Goal: Task Accomplishment & Management: Complete application form

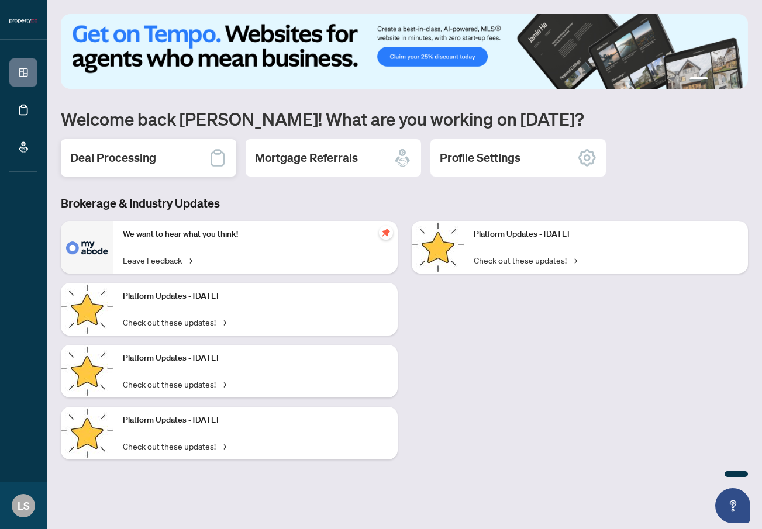
click at [114, 168] on div "Deal Processing" at bounding box center [148, 157] width 175 height 37
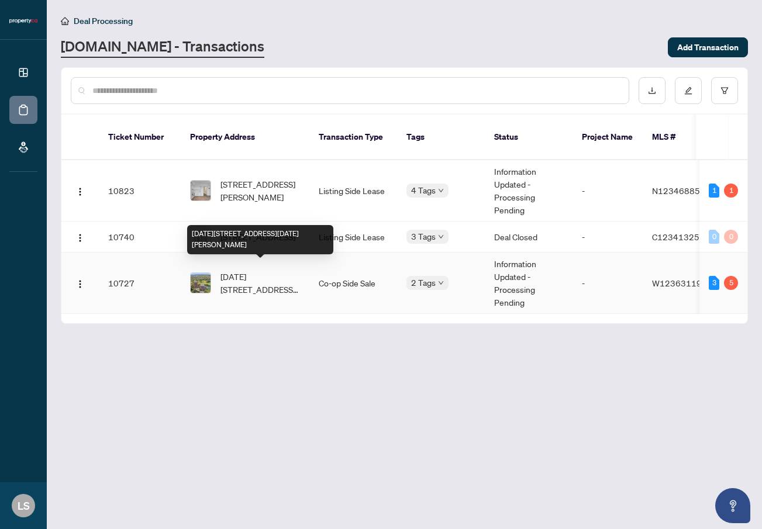
click at [263, 270] on span "[DATE][STREET_ADDRESS][DATE][PERSON_NAME]" at bounding box center [260, 283] width 80 height 26
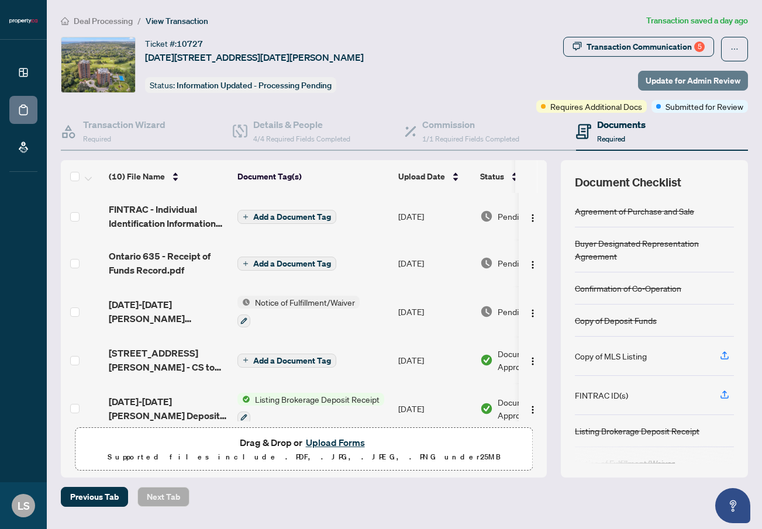
click at [699, 86] on span "Update for Admin Review" at bounding box center [692, 80] width 95 height 19
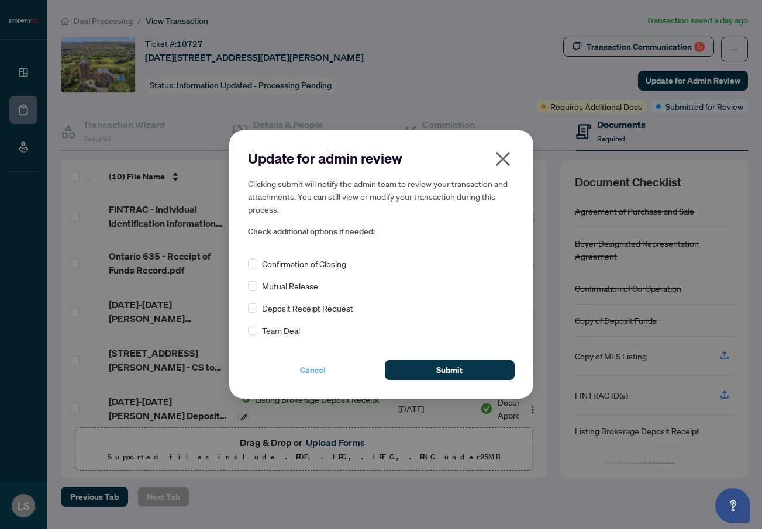
click at [304, 373] on span "Cancel" at bounding box center [313, 370] width 26 height 19
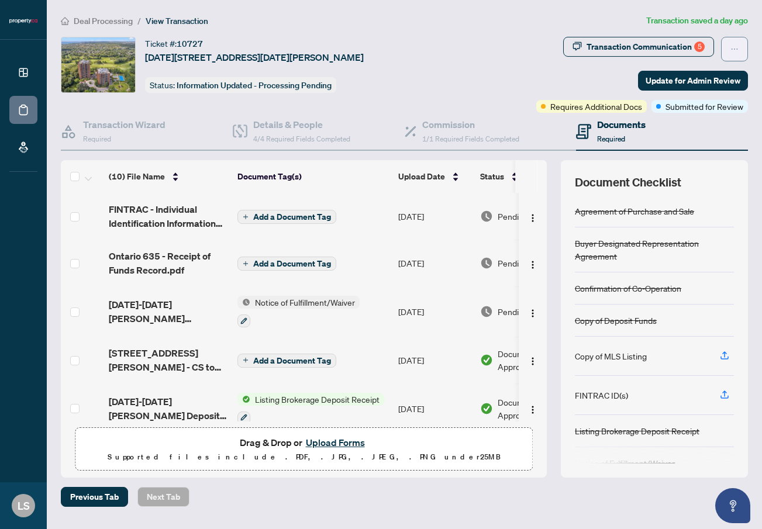
click at [733, 52] on icon "ellipsis" at bounding box center [734, 49] width 8 height 8
click at [693, 49] on div "Transaction Communication 5" at bounding box center [645, 46] width 118 height 19
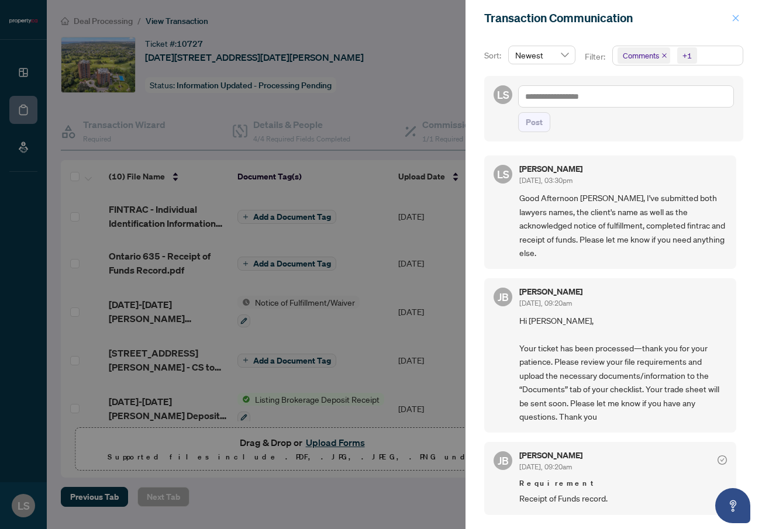
click at [735, 16] on icon "close" at bounding box center [735, 18] width 8 height 8
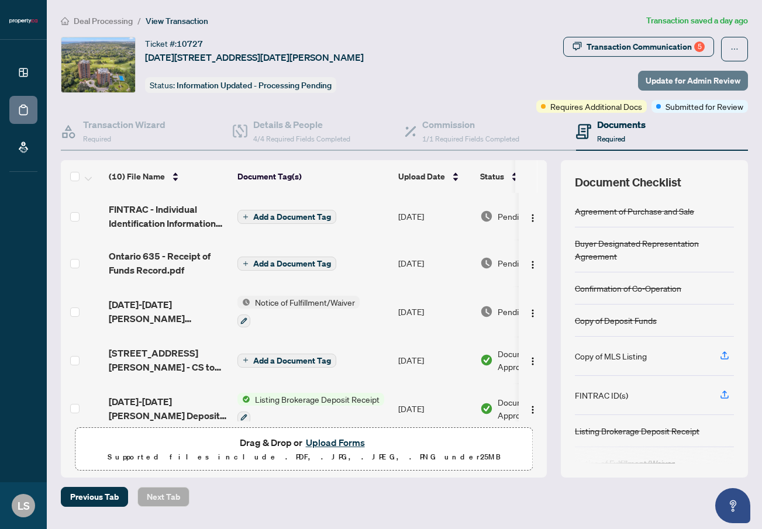
click at [653, 71] on span "Update for Admin Review" at bounding box center [692, 80] width 95 height 19
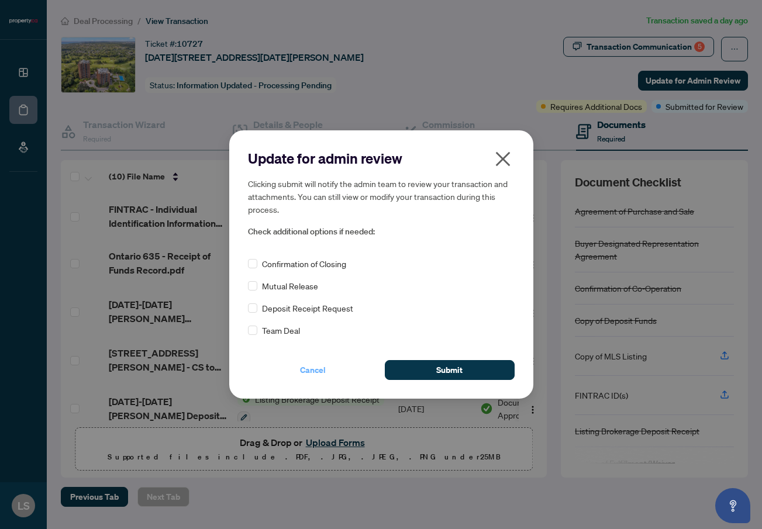
click at [316, 371] on span "Cancel" at bounding box center [313, 370] width 26 height 19
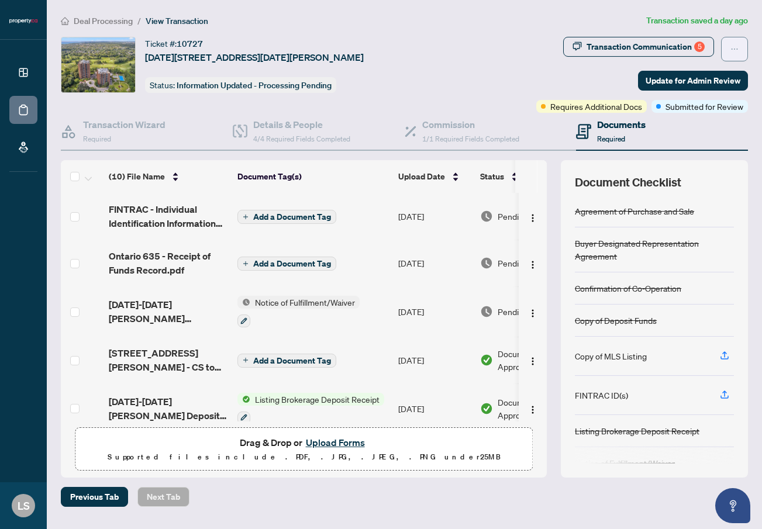
click at [735, 49] on icon "ellipsis" at bounding box center [734, 49] width 8 height 8
click at [724, 73] on span "Transaction Permissions" at bounding box center [693, 74] width 89 height 13
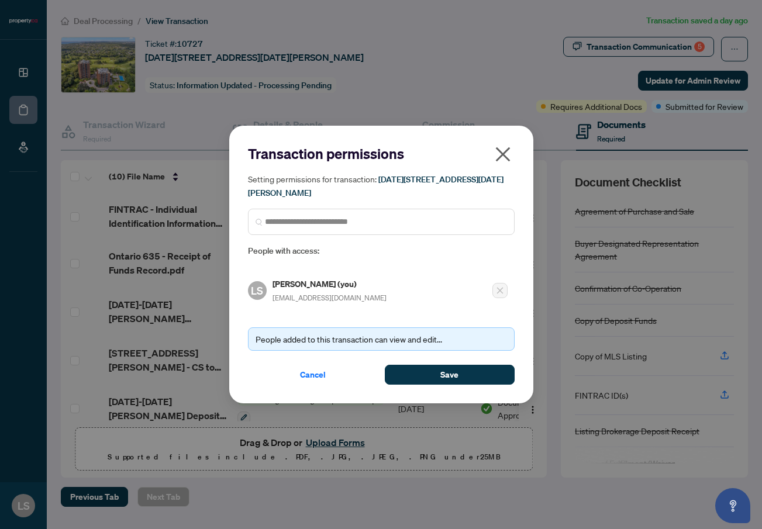
click at [498, 151] on icon "close" at bounding box center [502, 154] width 15 height 15
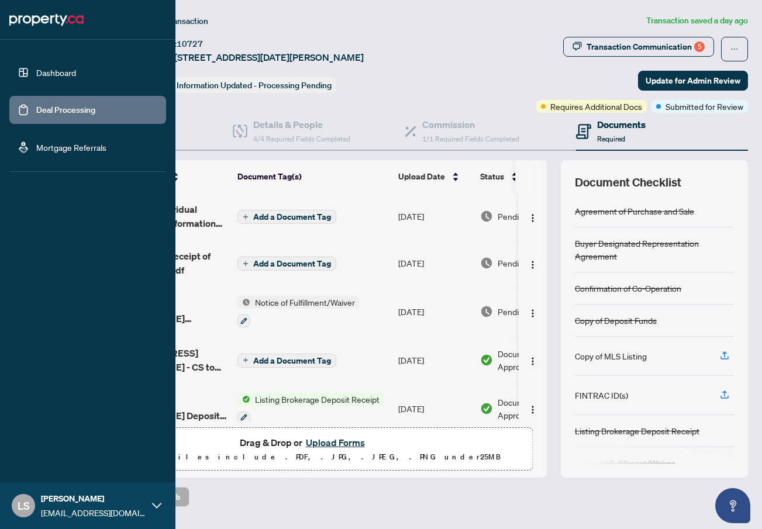
click at [36, 67] on link "Dashboard" at bounding box center [56, 72] width 40 height 11
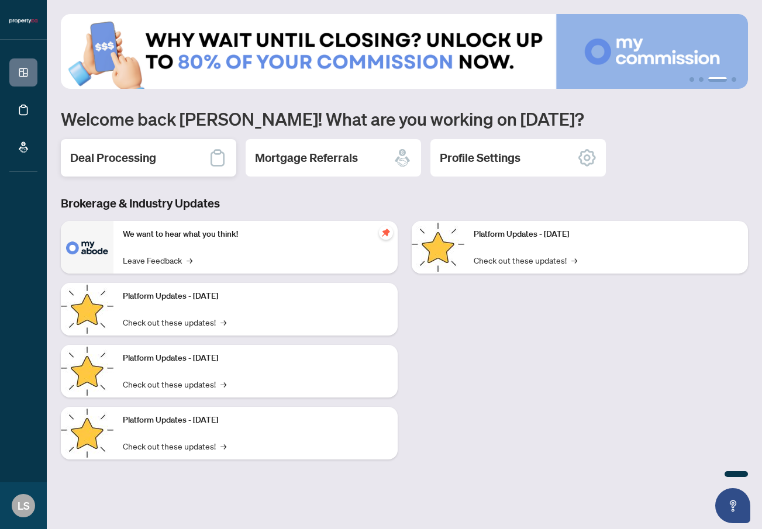
click at [146, 162] on h2 "Deal Processing" at bounding box center [113, 158] width 86 height 16
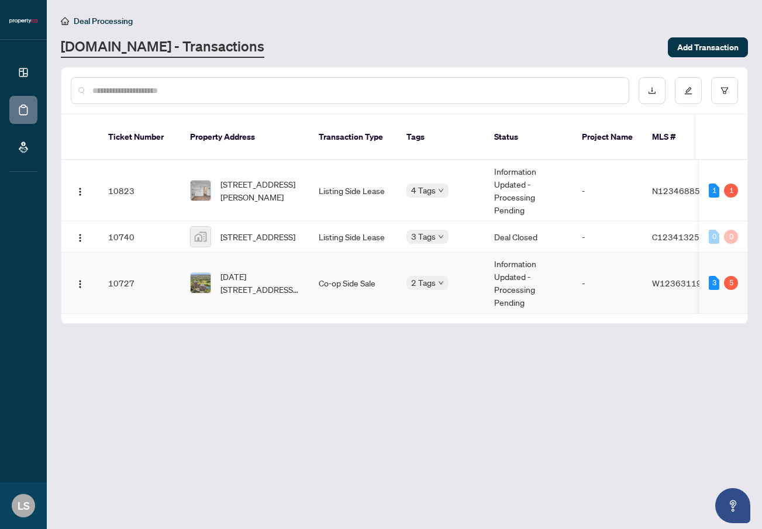
click at [251, 275] on span "[DATE][STREET_ADDRESS][DATE][PERSON_NAME]" at bounding box center [260, 283] width 80 height 26
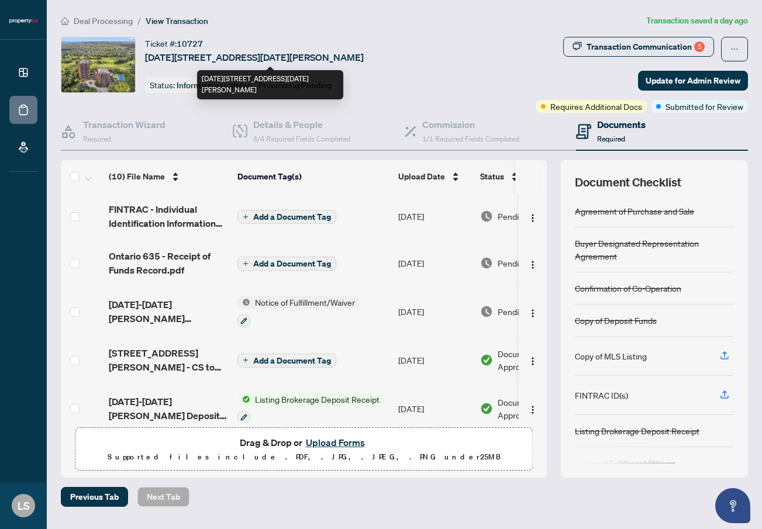
drag, startPoint x: 324, startPoint y: 56, endPoint x: 358, endPoint y: 56, distance: 34.5
click at [358, 56] on span "[DATE][STREET_ADDRESS][DATE][PERSON_NAME]" at bounding box center [254, 57] width 219 height 14
copy span "L5E 3E1"
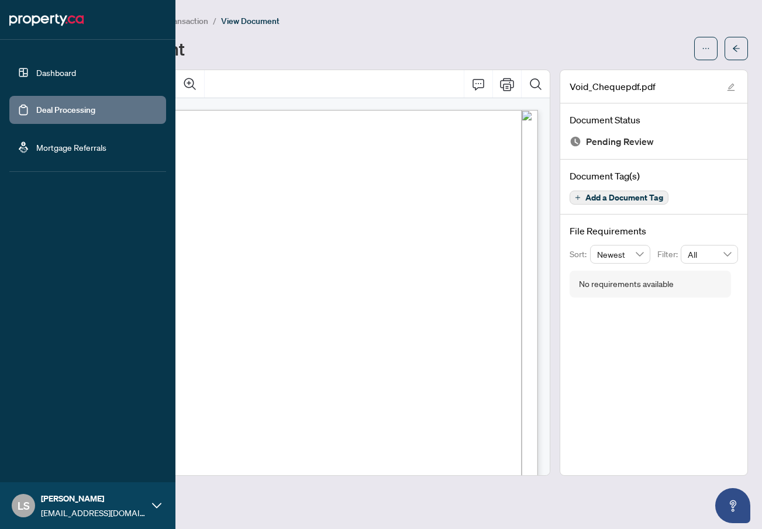
click at [43, 67] on link "Dashboard" at bounding box center [56, 72] width 40 height 11
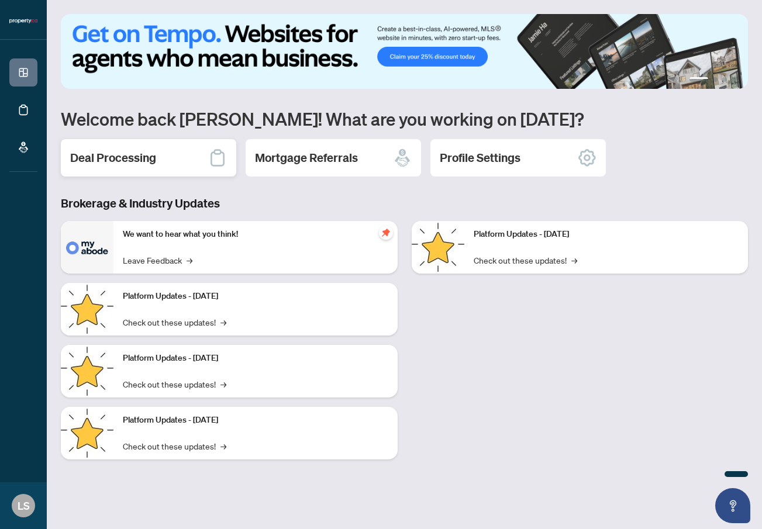
click at [180, 161] on div "Deal Processing" at bounding box center [148, 157] width 175 height 37
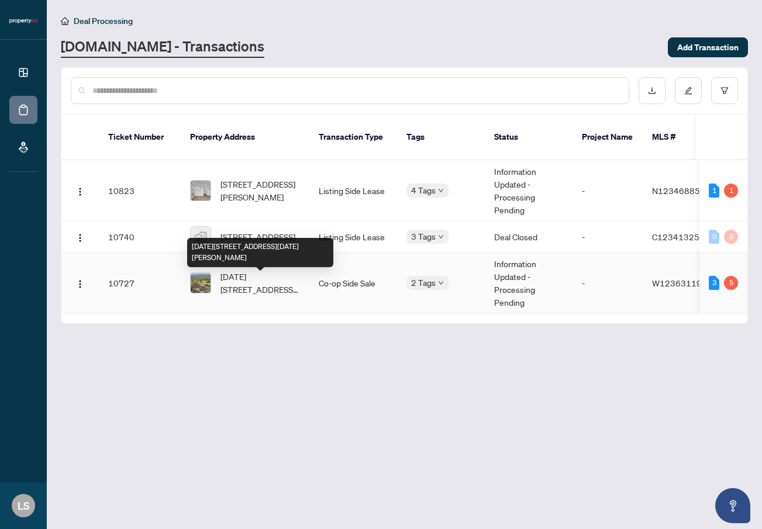
click at [250, 285] on span "[DATE][STREET_ADDRESS][DATE][PERSON_NAME]" at bounding box center [260, 283] width 80 height 26
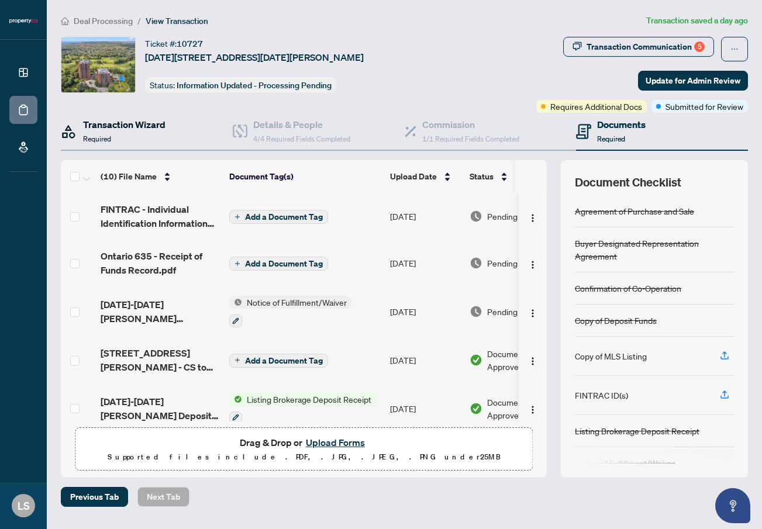
click at [153, 130] on h4 "Transaction Wizard" at bounding box center [124, 125] width 82 height 14
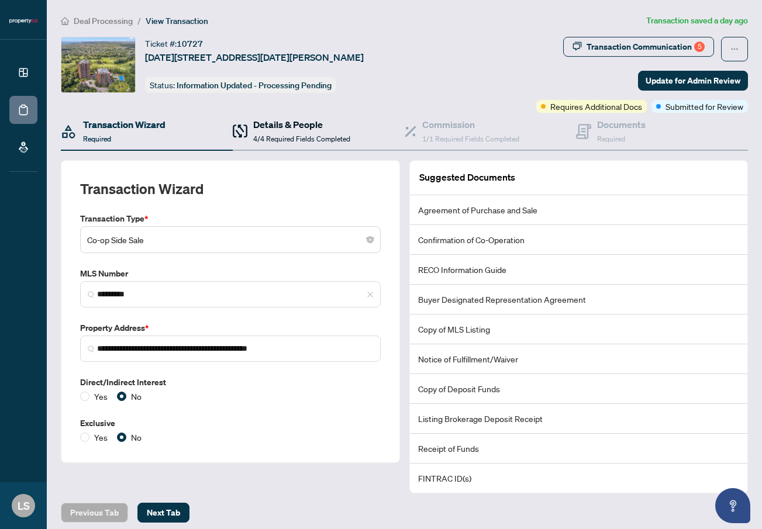
click at [266, 129] on h4 "Details & People" at bounding box center [301, 125] width 97 height 14
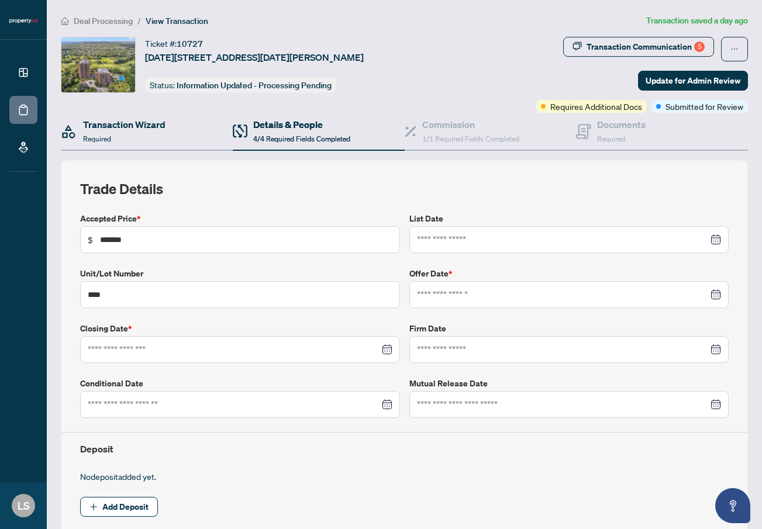
type input "**********"
